Goal: Go to known website: Access a specific website the user already knows

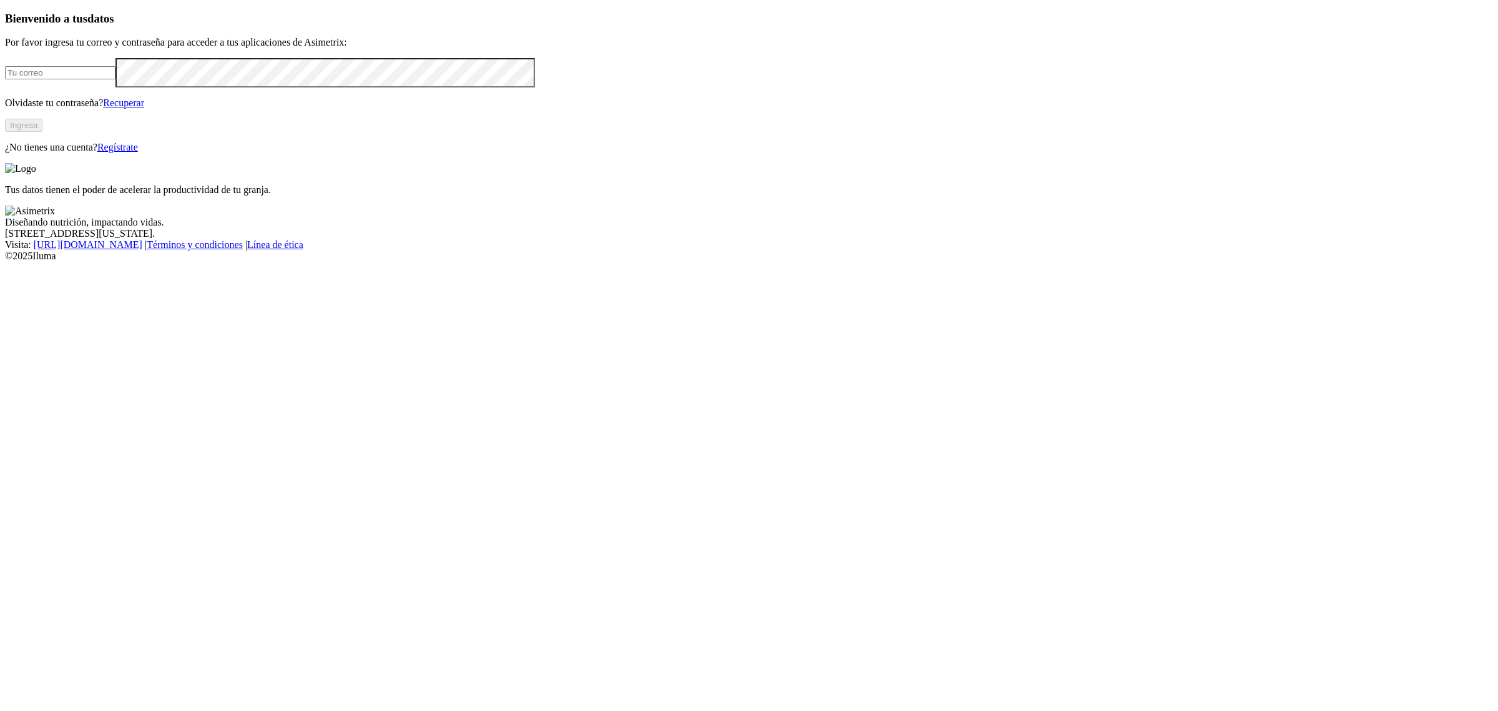
type input "[EMAIL_ADDRESS][PERSON_NAME][DOMAIN_NAME]"
click at [42, 132] on button "Ingresa" at bounding box center [23, 125] width 37 height 13
